Goal: Task Accomplishment & Management: Manage account settings

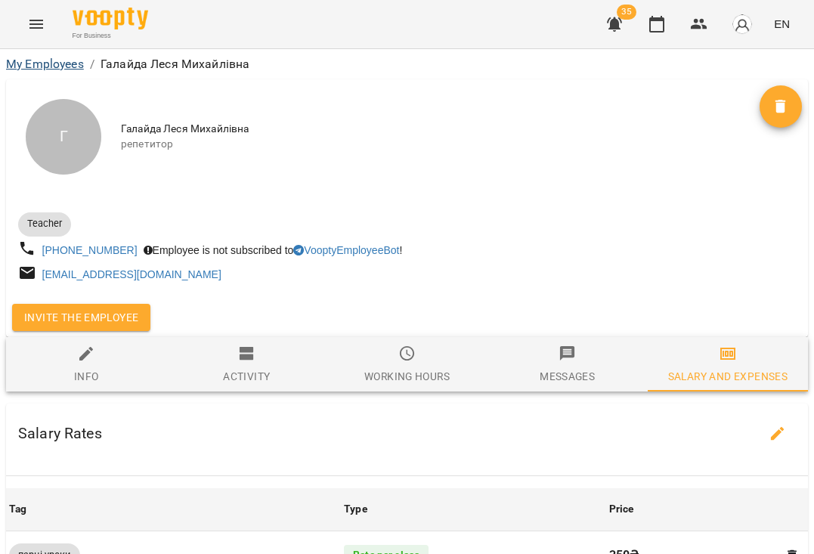
click at [63, 61] on link "My Employees" at bounding box center [45, 64] width 78 height 14
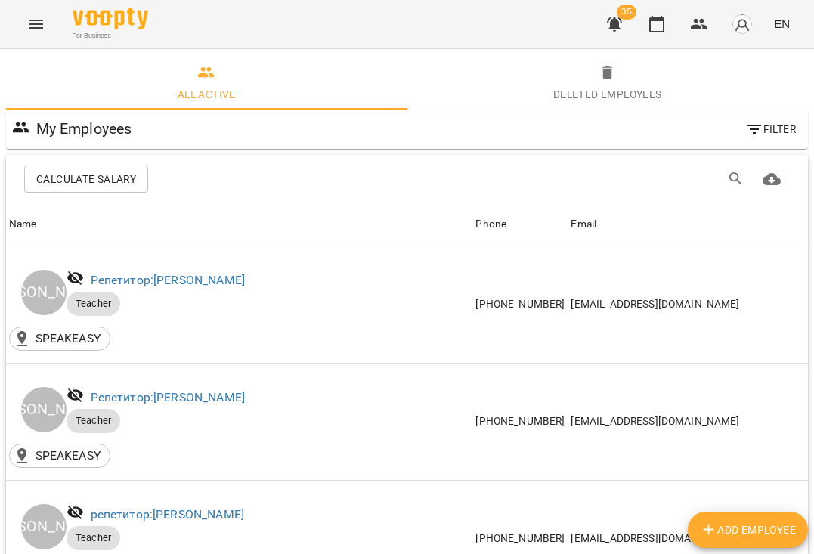
click at [33, 28] on icon "Menu" at bounding box center [36, 24] width 14 height 9
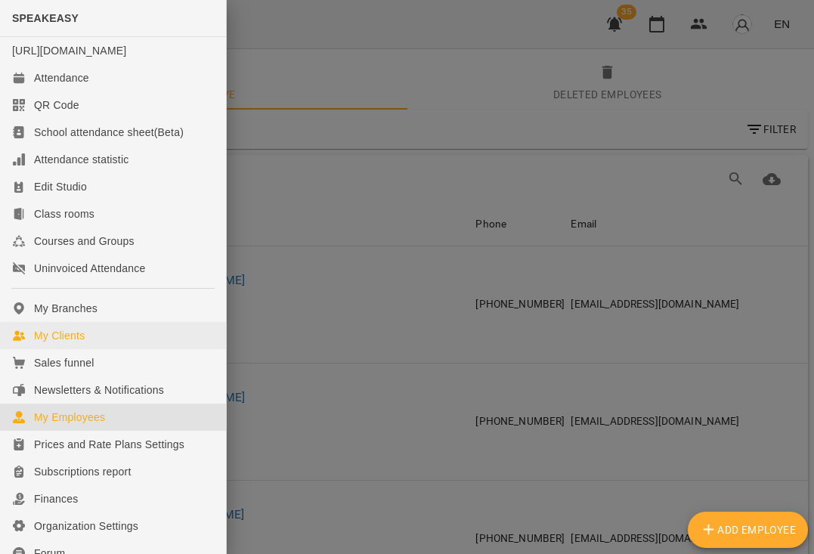
click at [77, 343] on div "My Clients" at bounding box center [59, 335] width 51 height 15
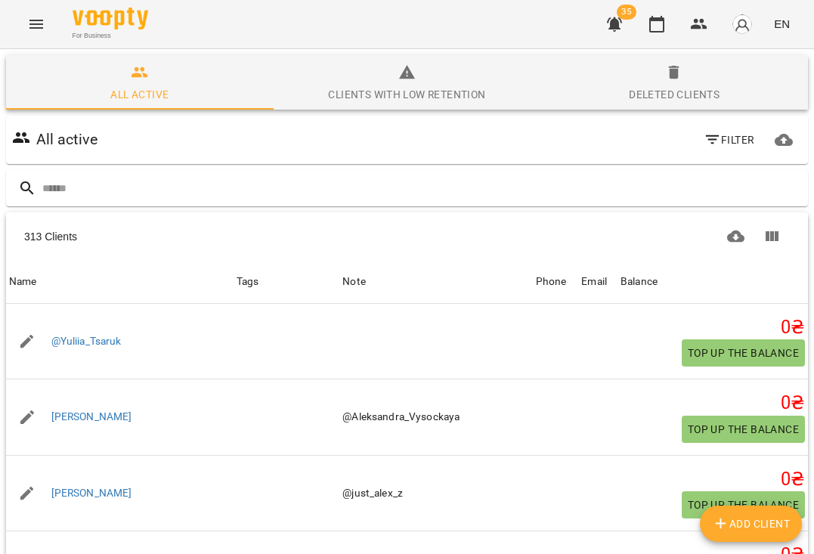
click at [737, 146] on span "Filter" at bounding box center [728, 140] width 51 height 18
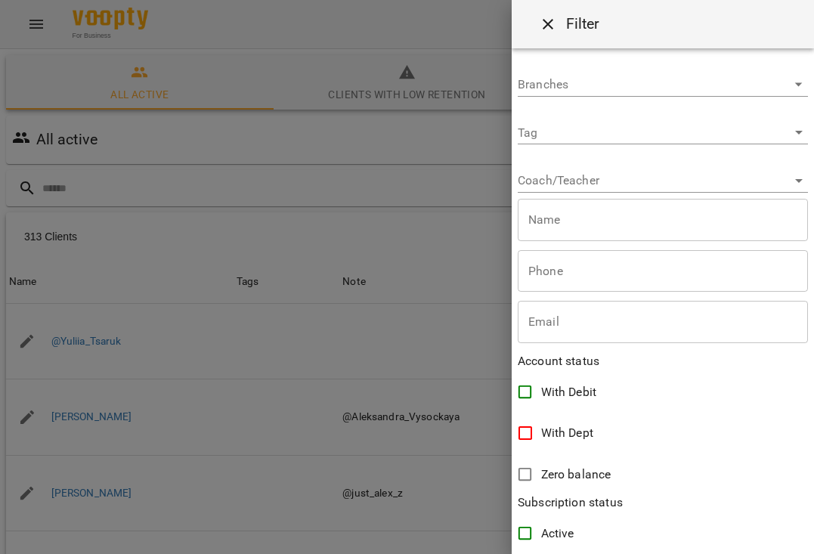
click at [625, 184] on body "For Business 35 EN All active Clients with low retention Deleted clients All ac…" at bounding box center [407, 393] width 814 height 786
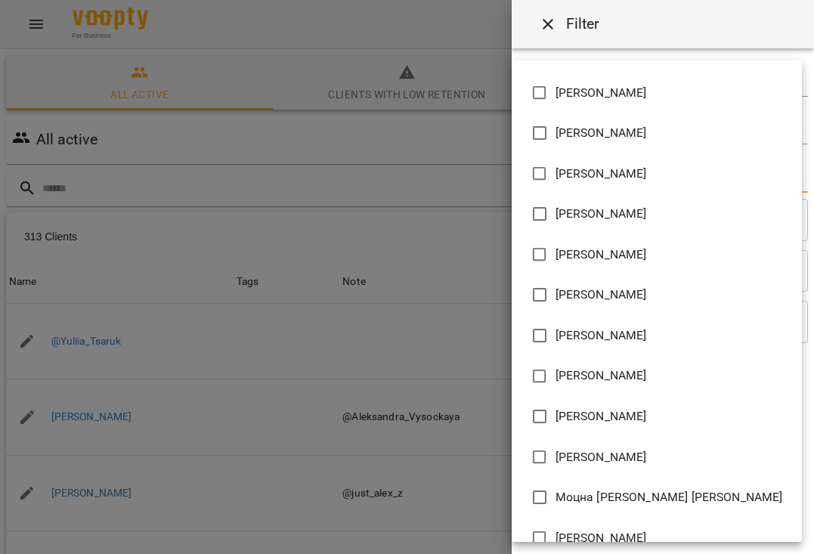
scroll to position [681, 0]
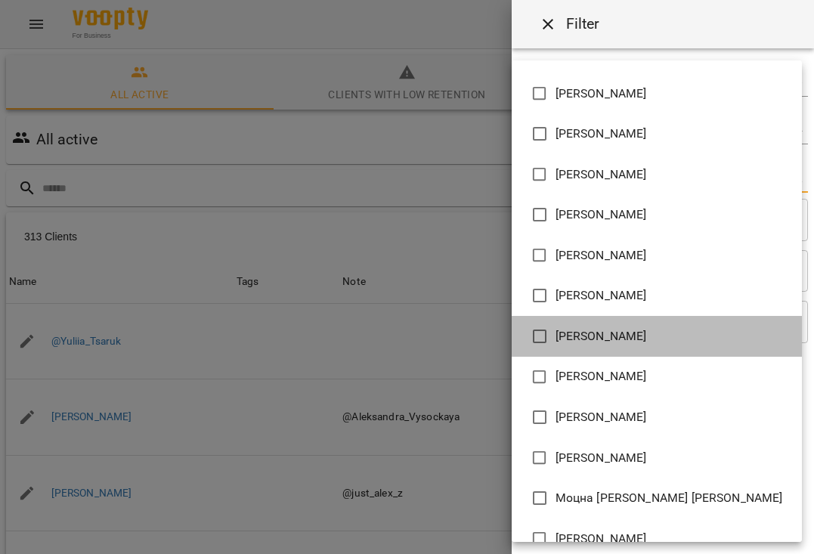
click at [585, 342] on span "[PERSON_NAME]" at bounding box center [600, 336] width 91 height 18
type input "**********"
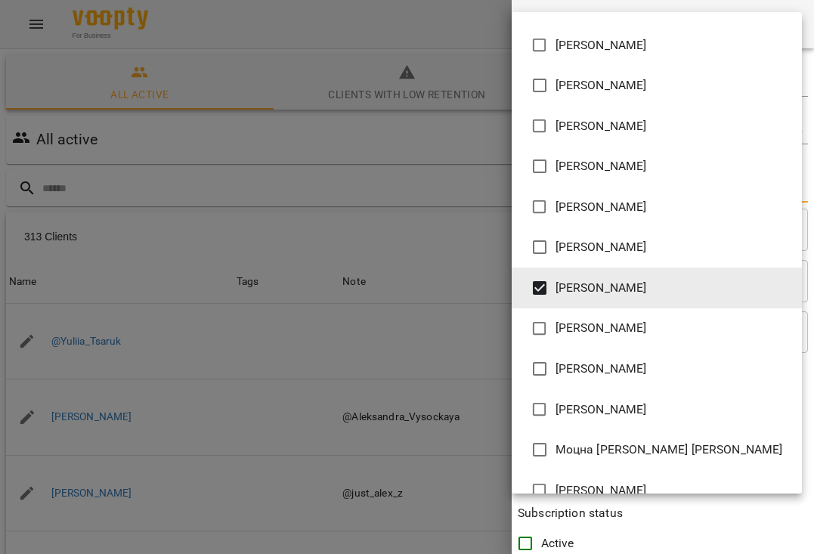
click at [437, 276] on div at bounding box center [407, 277] width 814 height 554
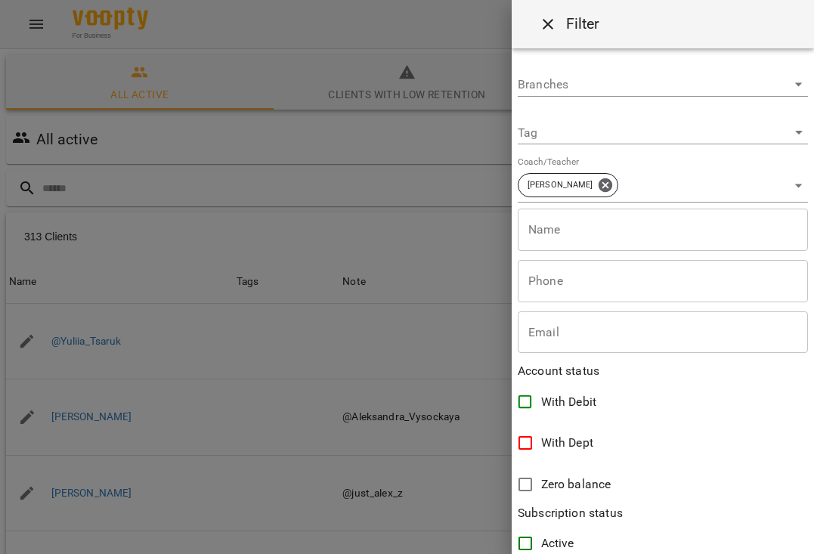
click at [401, 237] on div at bounding box center [407, 277] width 814 height 554
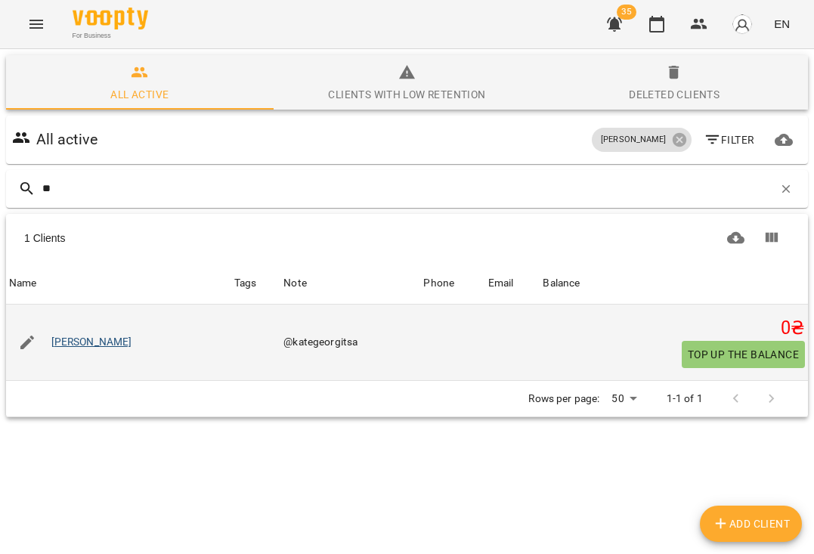
type input "**"
click at [62, 342] on link "катя" at bounding box center [91, 342] width 81 height 15
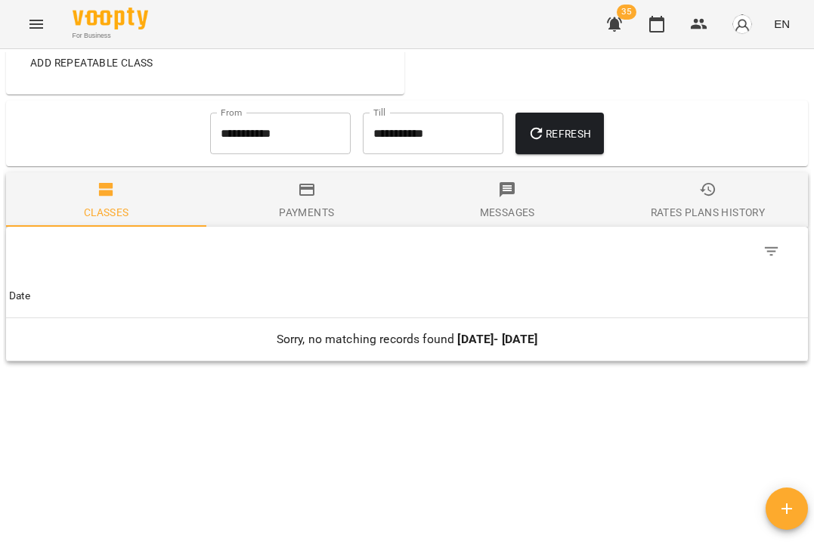
scroll to position [657, 0]
click at [265, 130] on input "**********" at bounding box center [280, 134] width 140 height 42
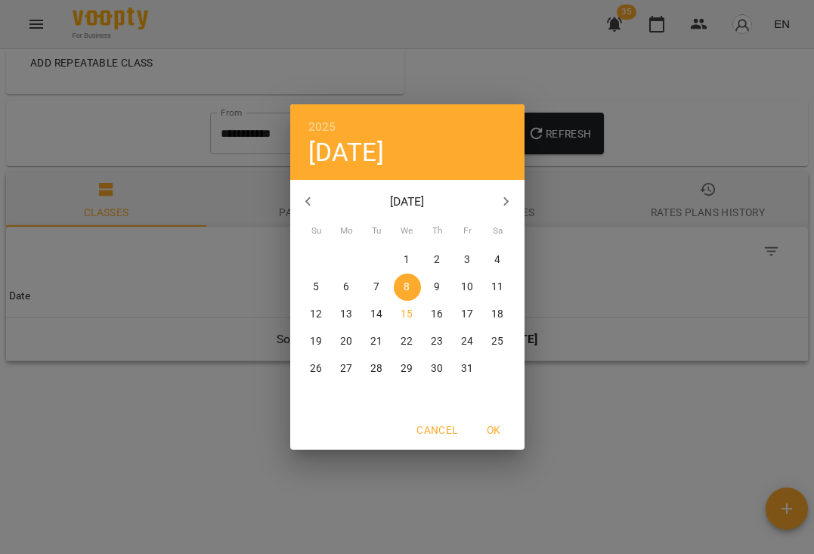
click at [310, 204] on icon "button" at bounding box center [308, 202] width 18 height 18
click at [374, 277] on button "9" at bounding box center [376, 286] width 27 height 27
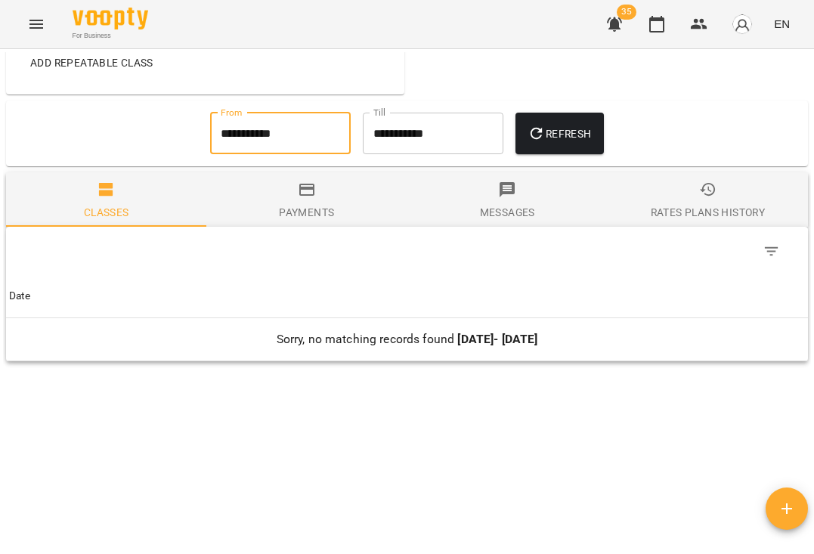
click at [544, 138] on icon "button" at bounding box center [536, 134] width 18 height 18
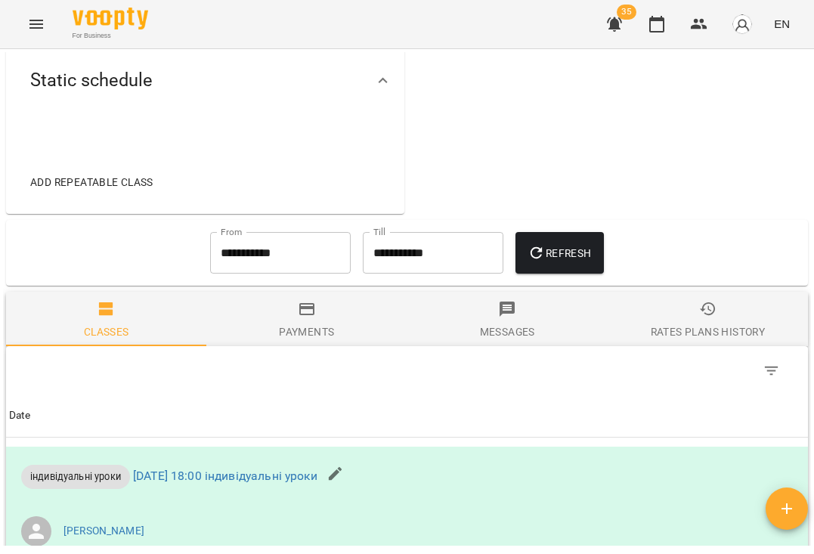
scroll to position [471, 0]
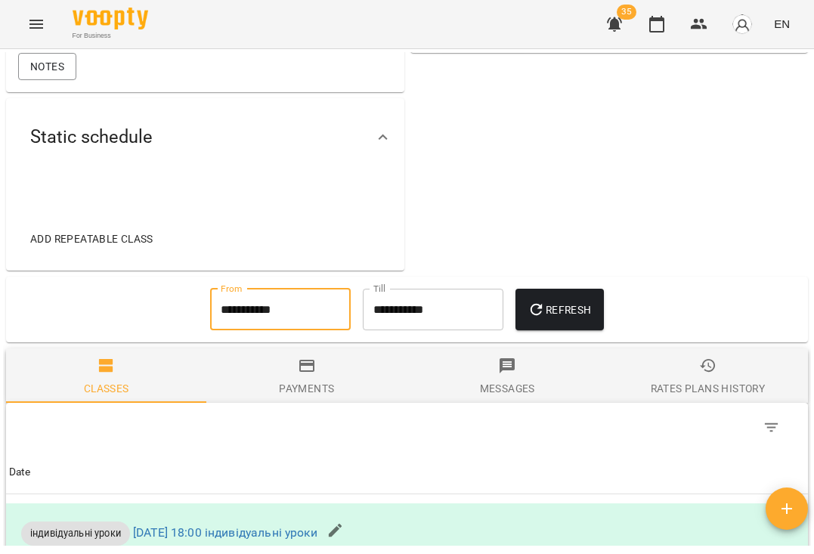
click at [297, 329] on input "**********" at bounding box center [280, 310] width 140 height 42
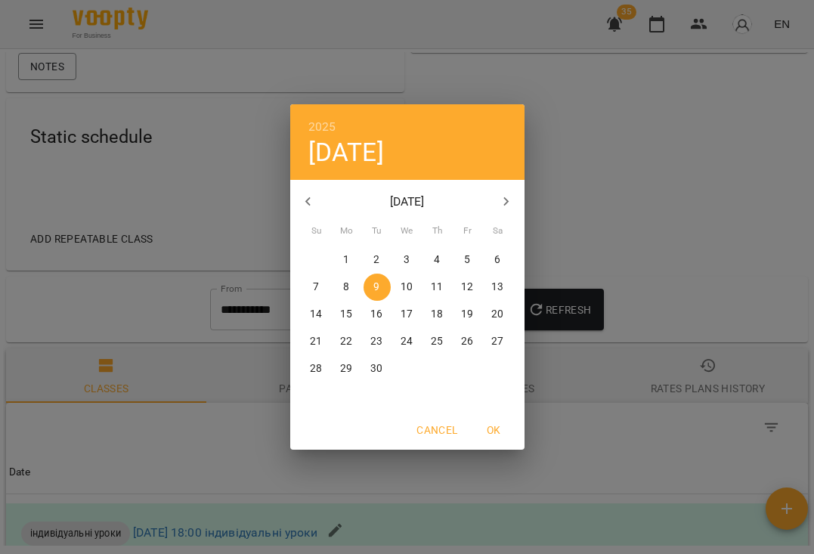
click at [312, 204] on icon "button" at bounding box center [308, 202] width 18 height 18
click at [332, 307] on div "11" at bounding box center [347, 314] width 30 height 27
type input "**********"
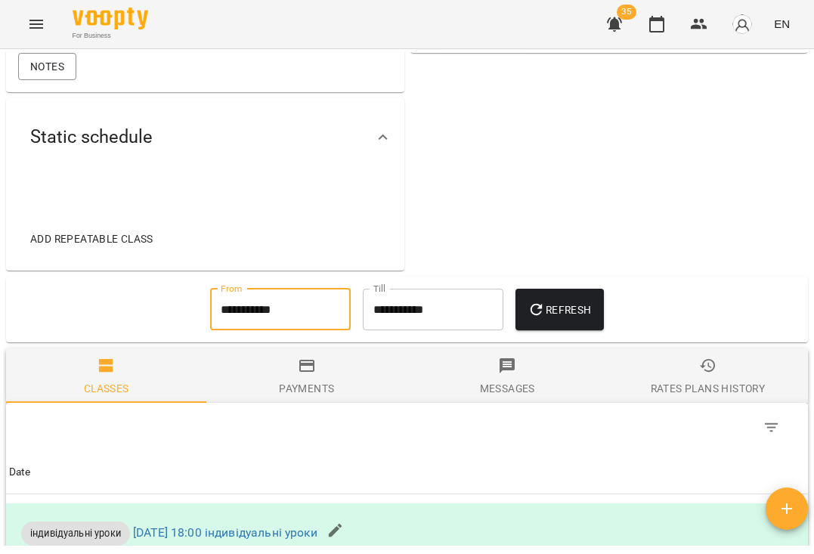
click at [551, 308] on button "Refresh" at bounding box center [559, 310] width 88 height 42
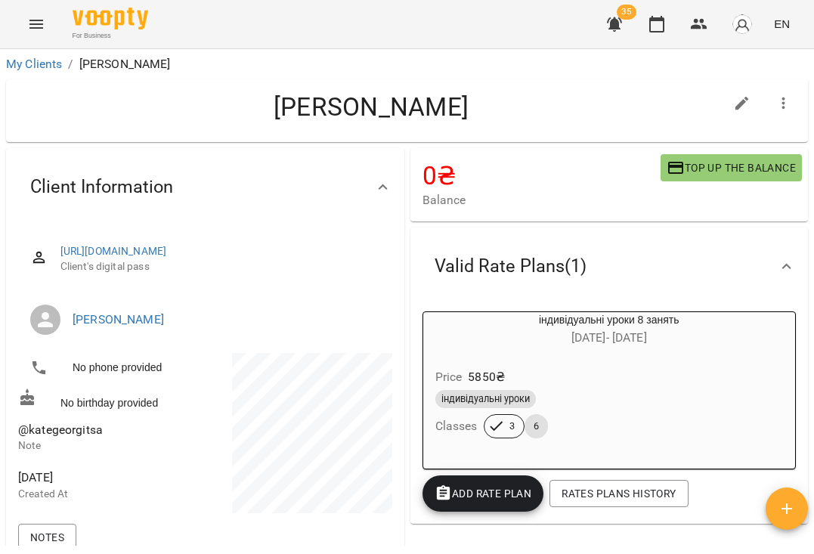
scroll to position [0, 0]
click at [72, 437] on span "@kategeorgitsa" at bounding box center [60, 429] width 85 height 14
copy span "@kategeorgitsa"
